Goal: Find specific page/section: Find specific page/section

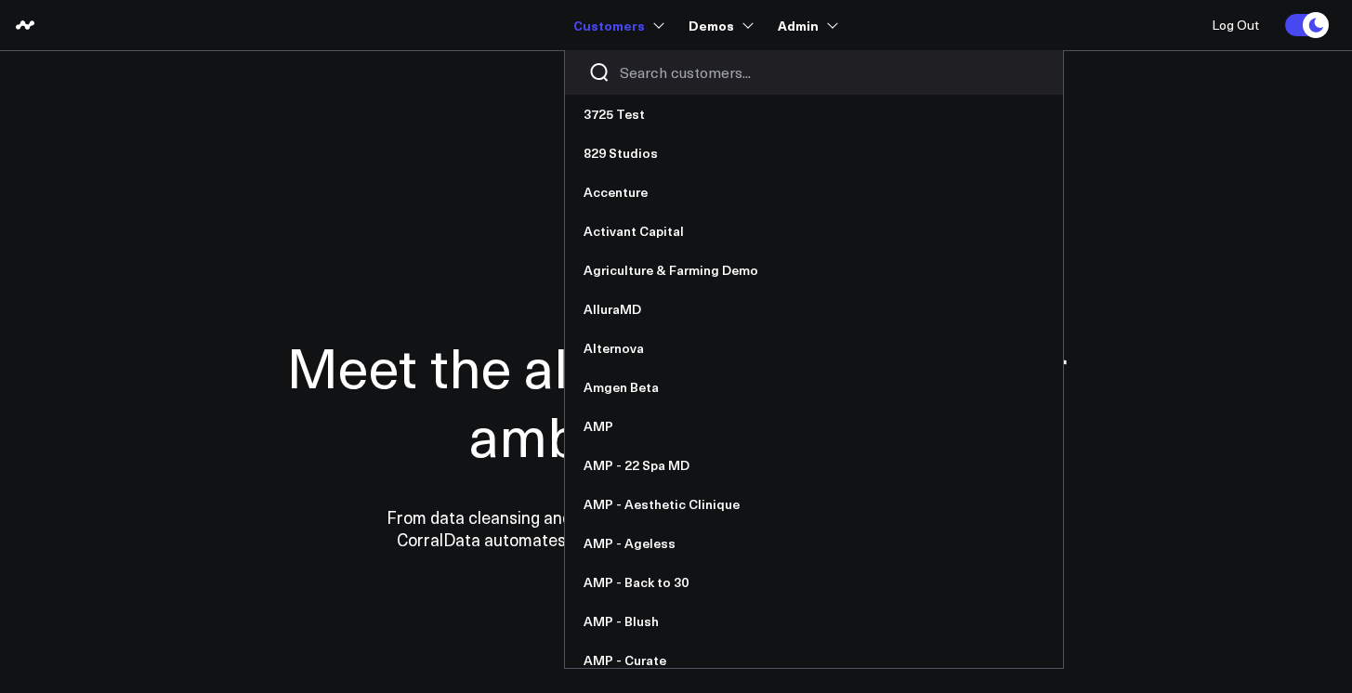
click at [651, 72] on input "Search customers input" at bounding box center [830, 72] width 420 height 20
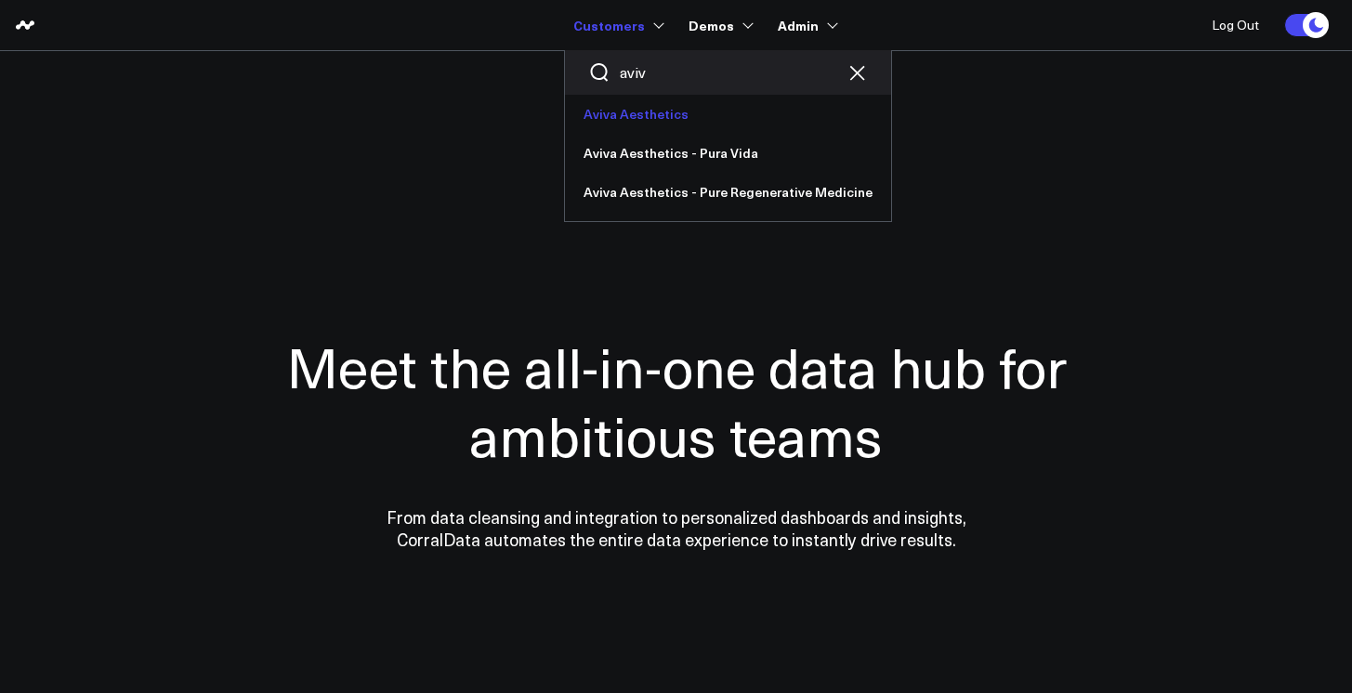
type input "aviv"
click at [655, 112] on link "Aviva Aesthetics" at bounding box center [728, 114] width 326 height 39
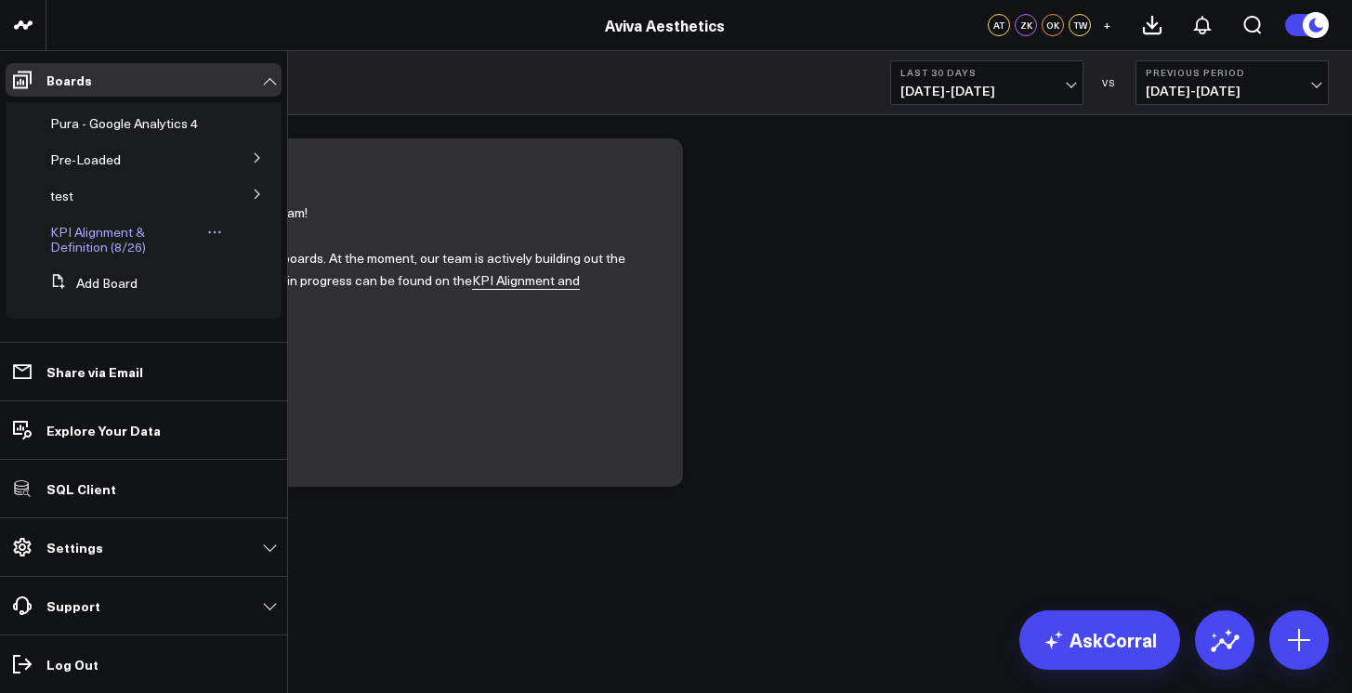
scroll to position [149, 0]
click at [241, 201] on button at bounding box center [257, 193] width 48 height 28
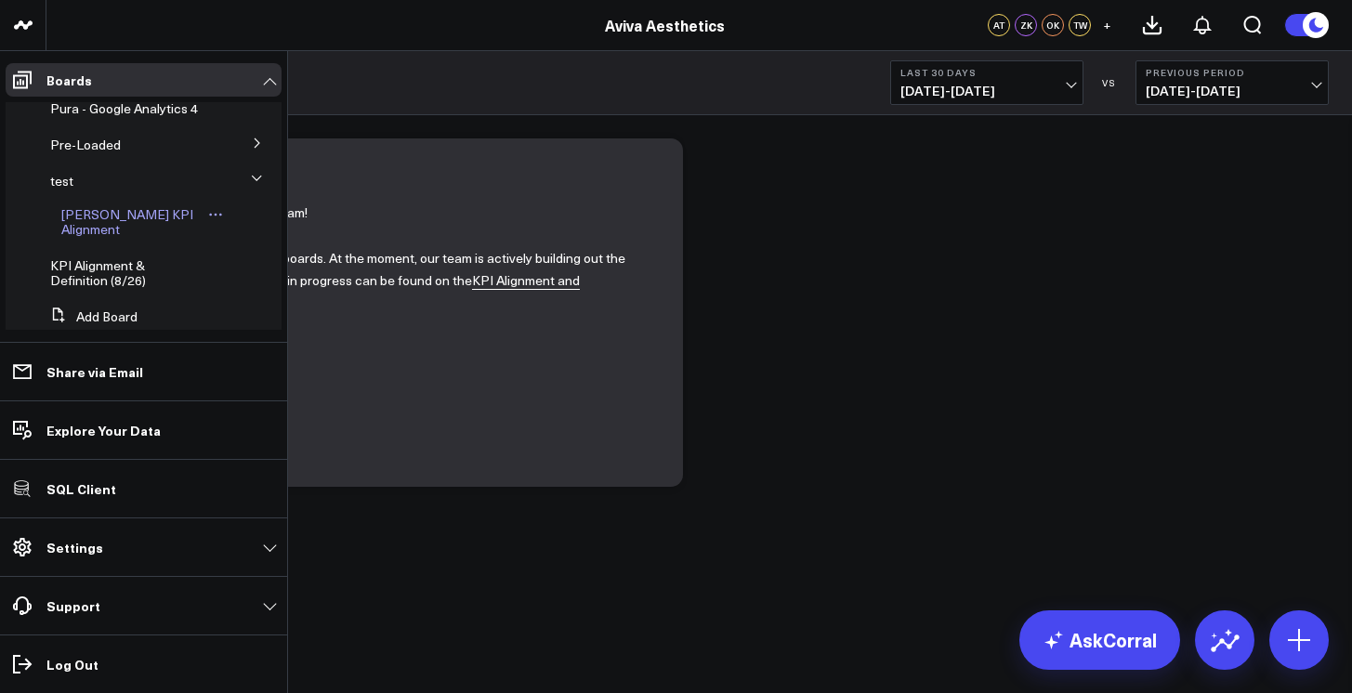
click at [138, 231] on span "[PERSON_NAME] KPI Alignment" at bounding box center [127, 221] width 132 height 33
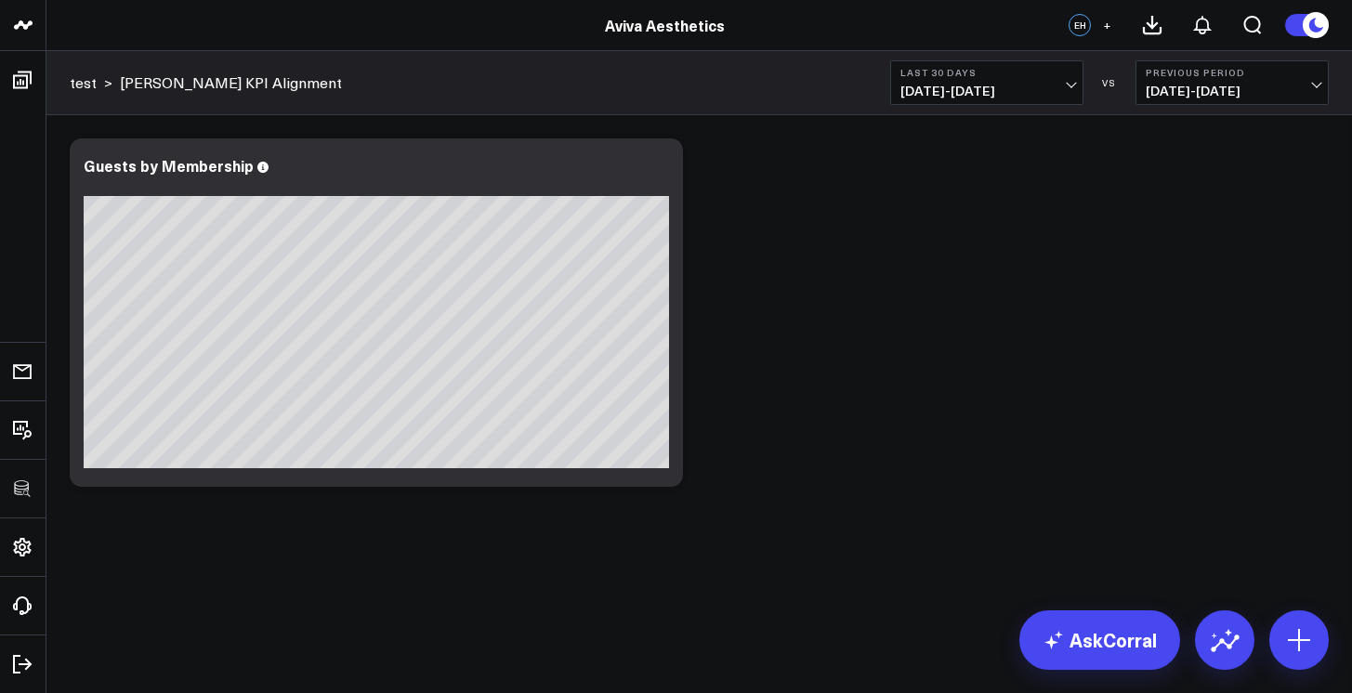
click at [968, 322] on div "Modify via AI Copy link to widget Ask support Remove Create linked copy Executi…" at bounding box center [699, 312] width 1278 height 367
